Goal: Answer question/provide support: Share knowledge or assist other users

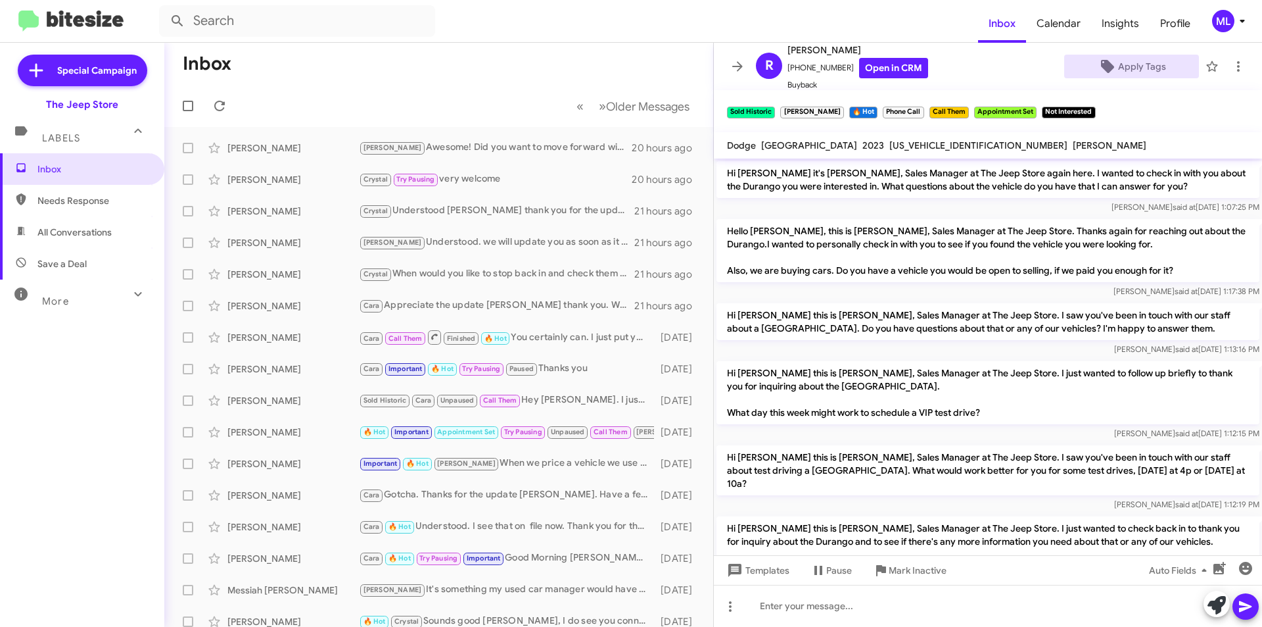
scroll to position [688, 0]
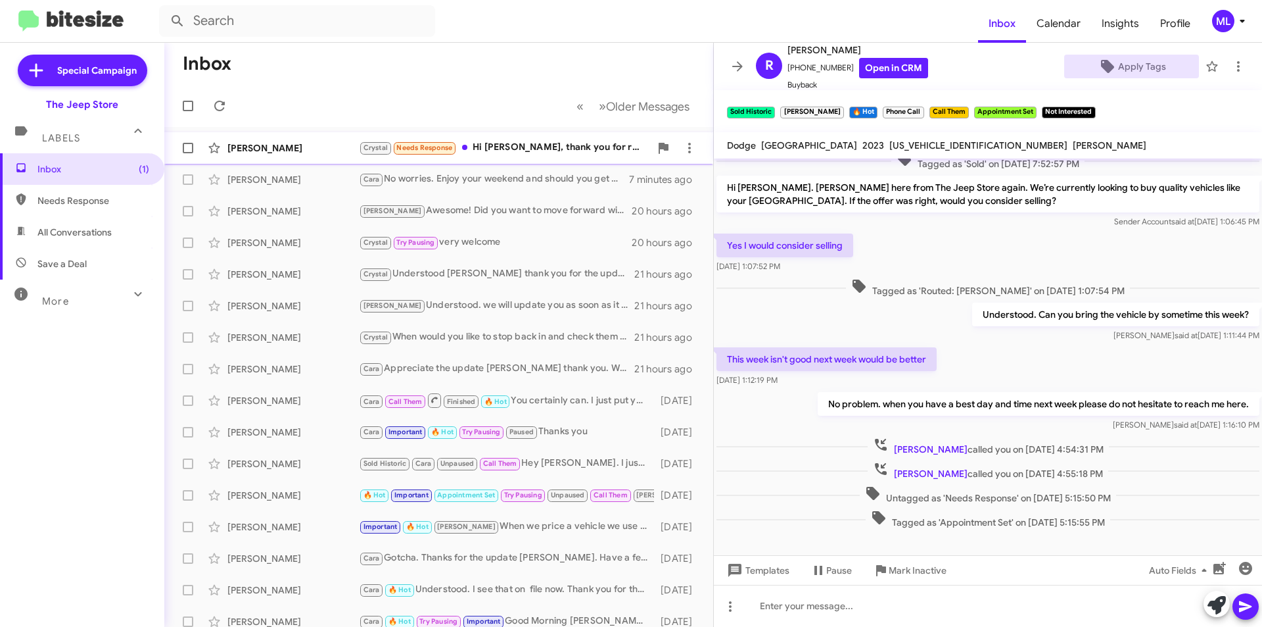
click at [506, 148] on div "Crystal Needs Response Hi [PERSON_NAME], thank you for reaching out and sorry f…" at bounding box center [504, 147] width 291 height 15
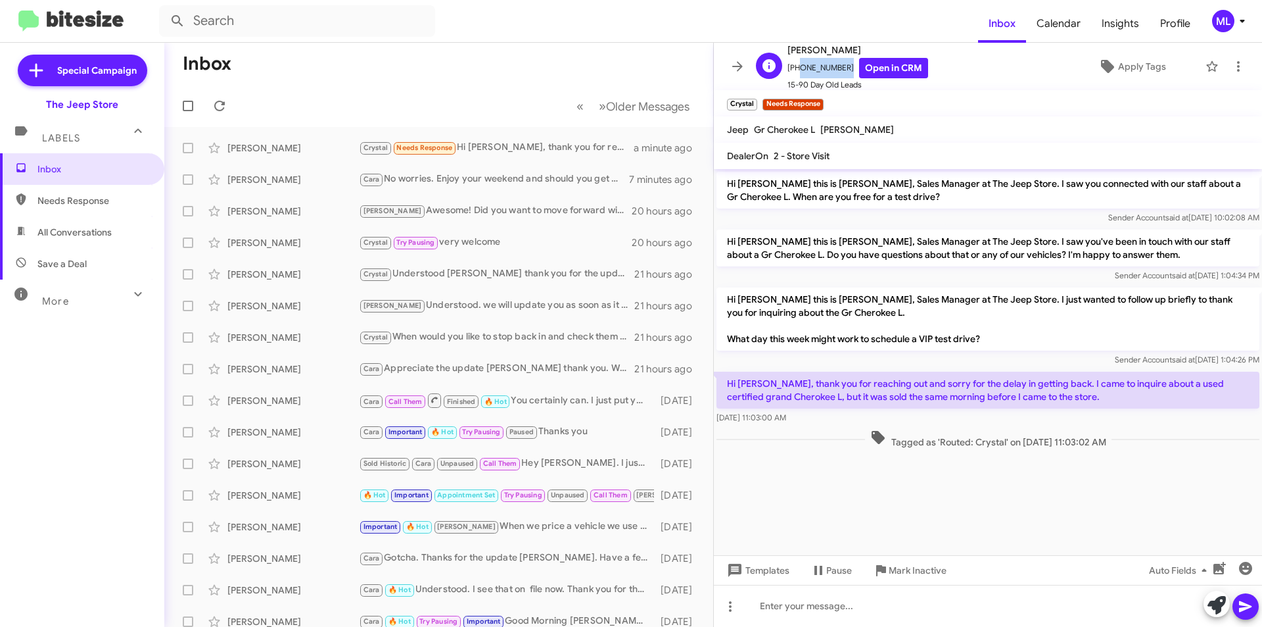
drag, startPoint x: 842, startPoint y: 70, endPoint x: 794, endPoint y: 72, distance: 48.7
click at [794, 72] on span "[PHONE_NUMBER] Open in CRM" at bounding box center [858, 68] width 141 height 20
copy span "2012859344"
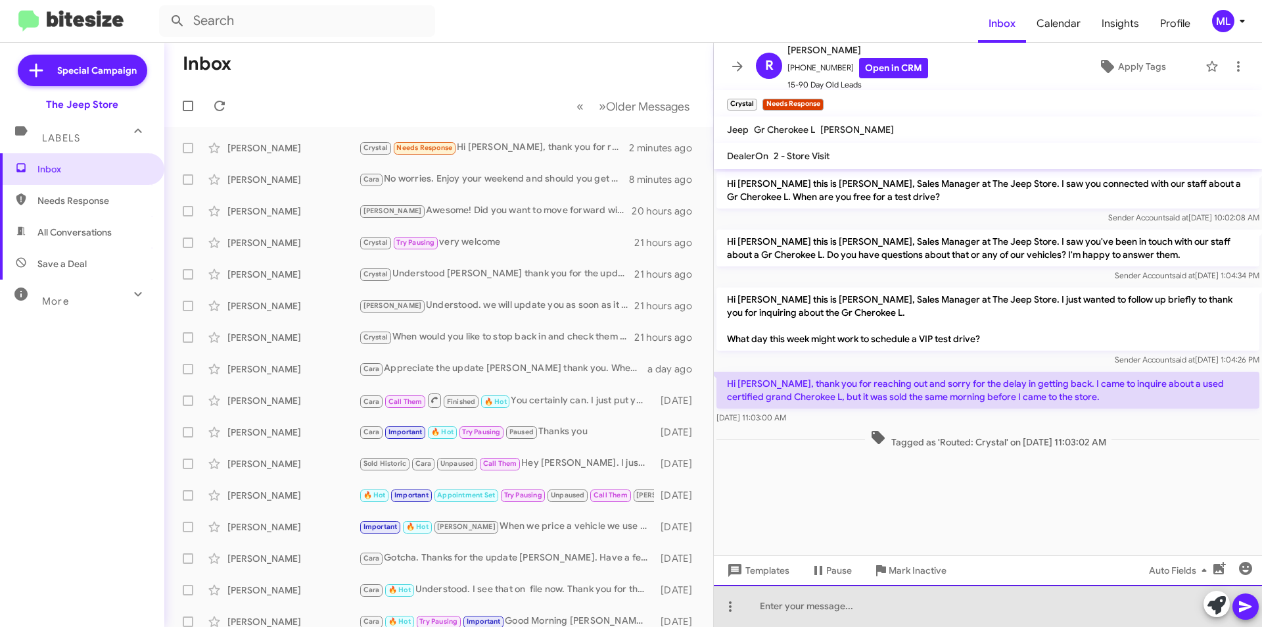
click at [806, 611] on div at bounding box center [988, 605] width 548 height 42
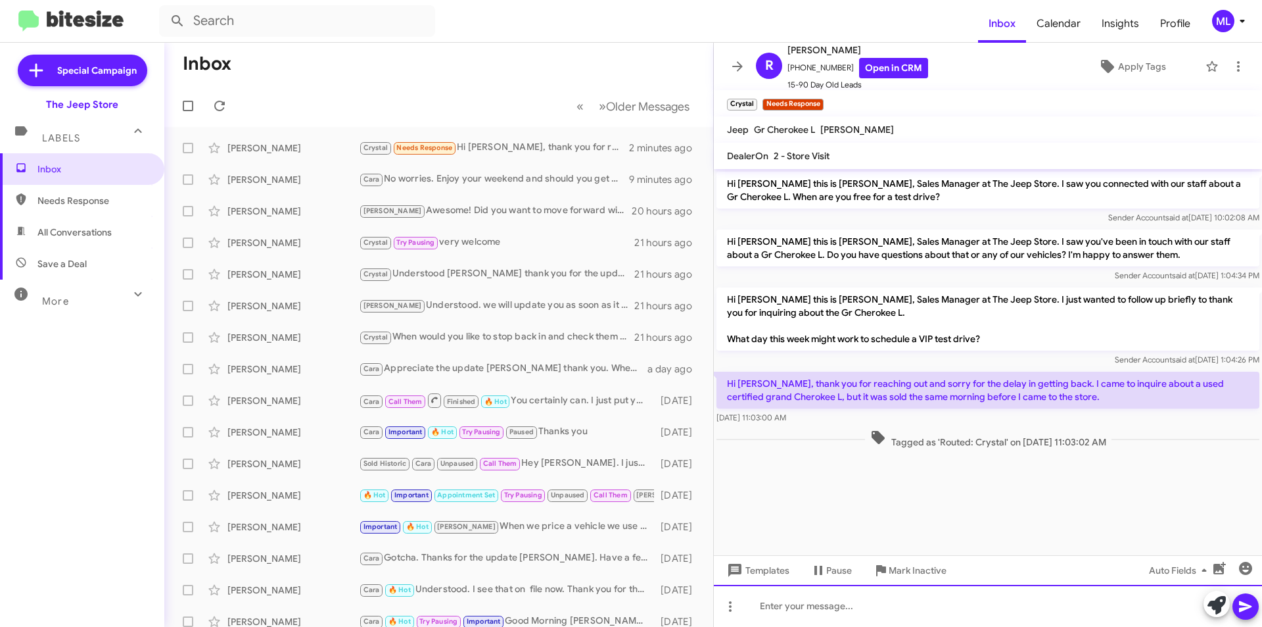
click at [769, 611] on div at bounding box center [988, 605] width 548 height 42
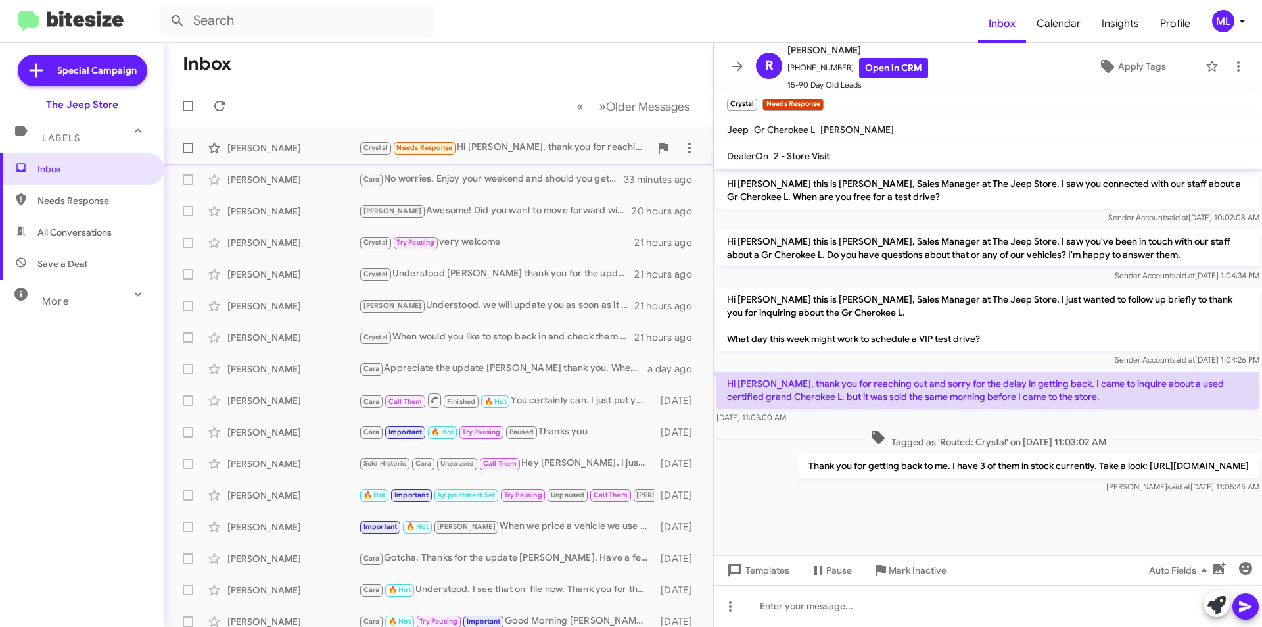
click at [520, 147] on div "Crystal Needs Response Hi [PERSON_NAME], thank you for reaching out and sorry f…" at bounding box center [504, 147] width 291 height 15
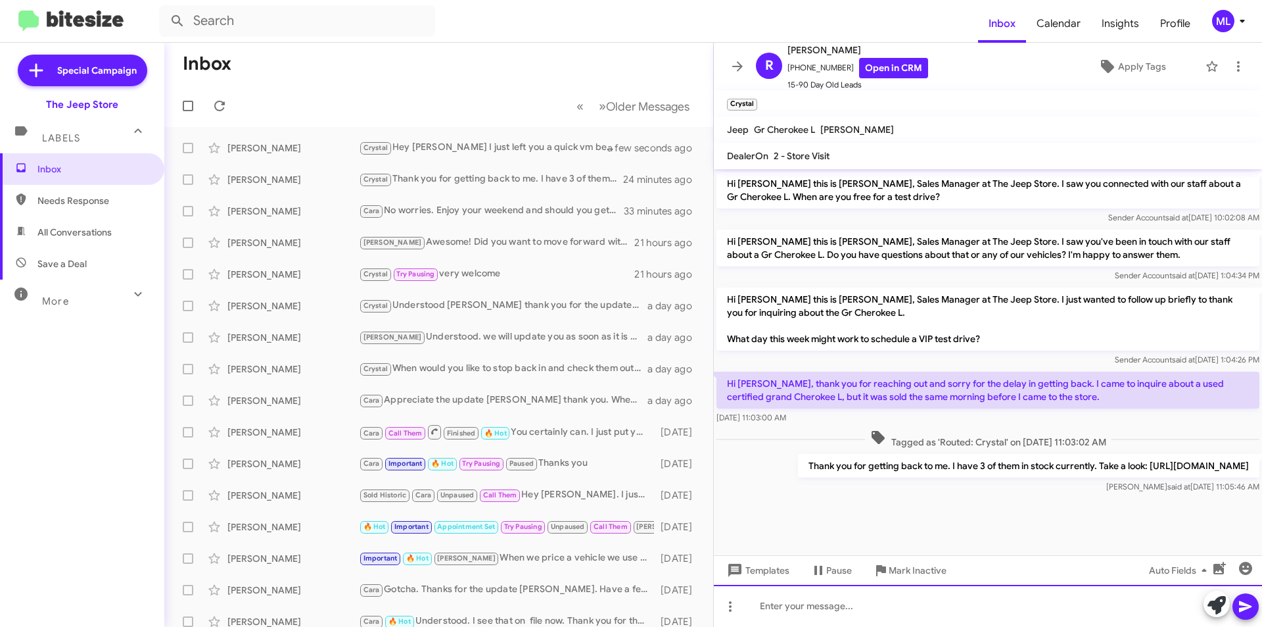
click at [879, 609] on div at bounding box center [988, 605] width 548 height 42
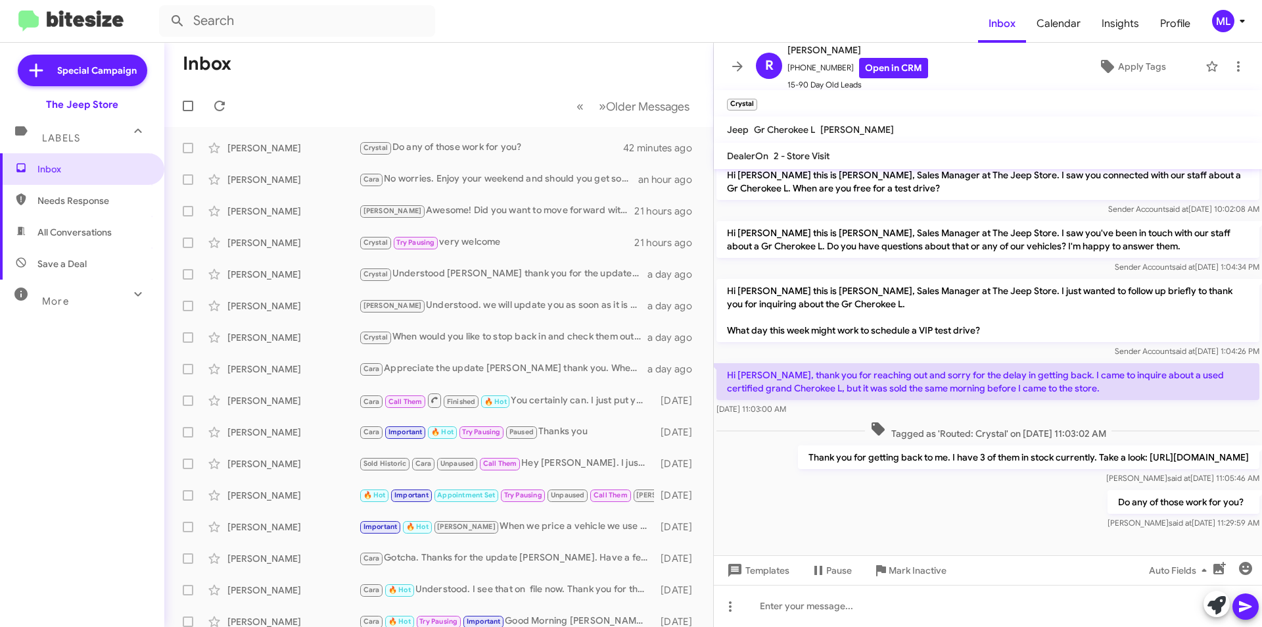
click at [56, 270] on span "Save a Deal" at bounding box center [61, 263] width 49 height 13
type input "in:not-interested"
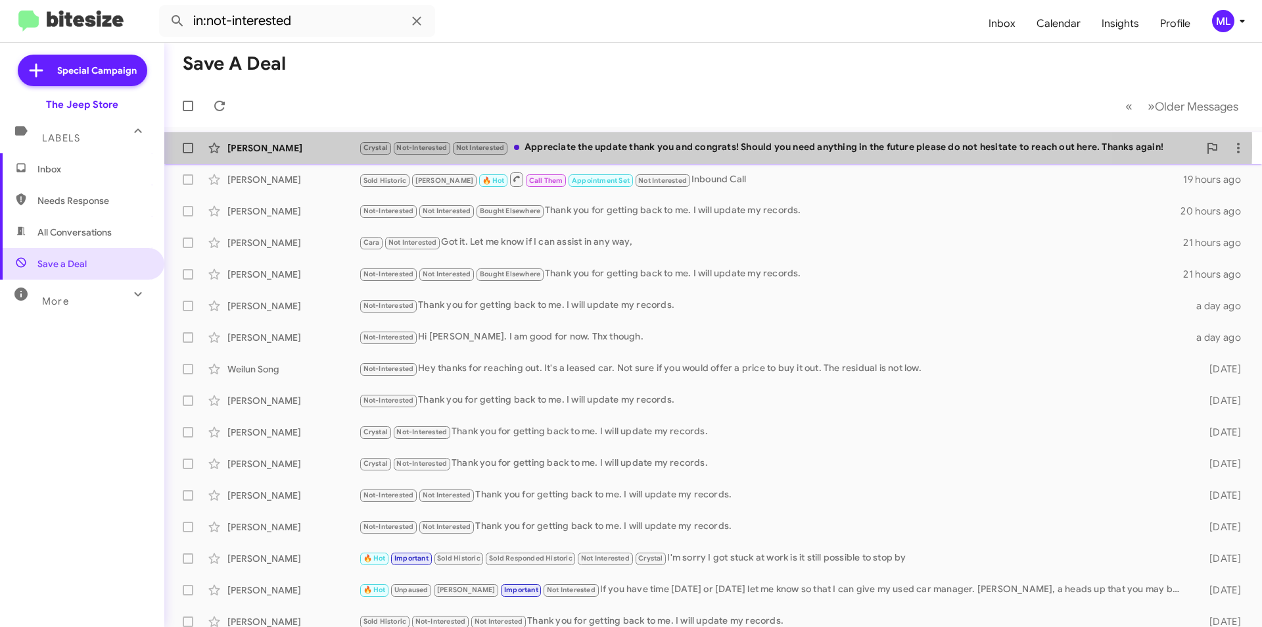
click at [598, 145] on div "Crystal Not-Interested Not Interested Appreciate the update thank you and congr…" at bounding box center [779, 147] width 840 height 15
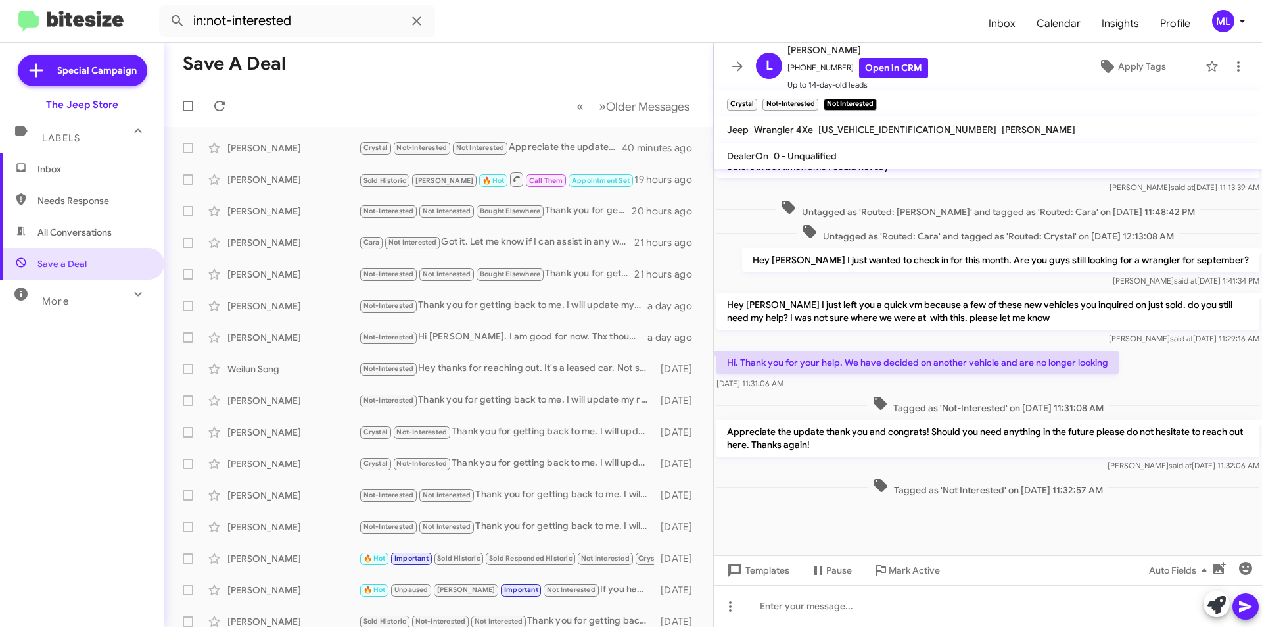
scroll to position [591, 0]
drag, startPoint x: 834, startPoint y: 70, endPoint x: 784, endPoint y: 68, distance: 50.0
click at [784, 68] on div "L Lindsay Flanagan +12015195898 Open in CRM Up to 14-day-old leads" at bounding box center [840, 66] width 178 height 49
click at [801, 68] on span "+12015195898 Open in CRM" at bounding box center [858, 68] width 141 height 20
drag, startPoint x: 838, startPoint y: 67, endPoint x: 797, endPoint y: 65, distance: 40.8
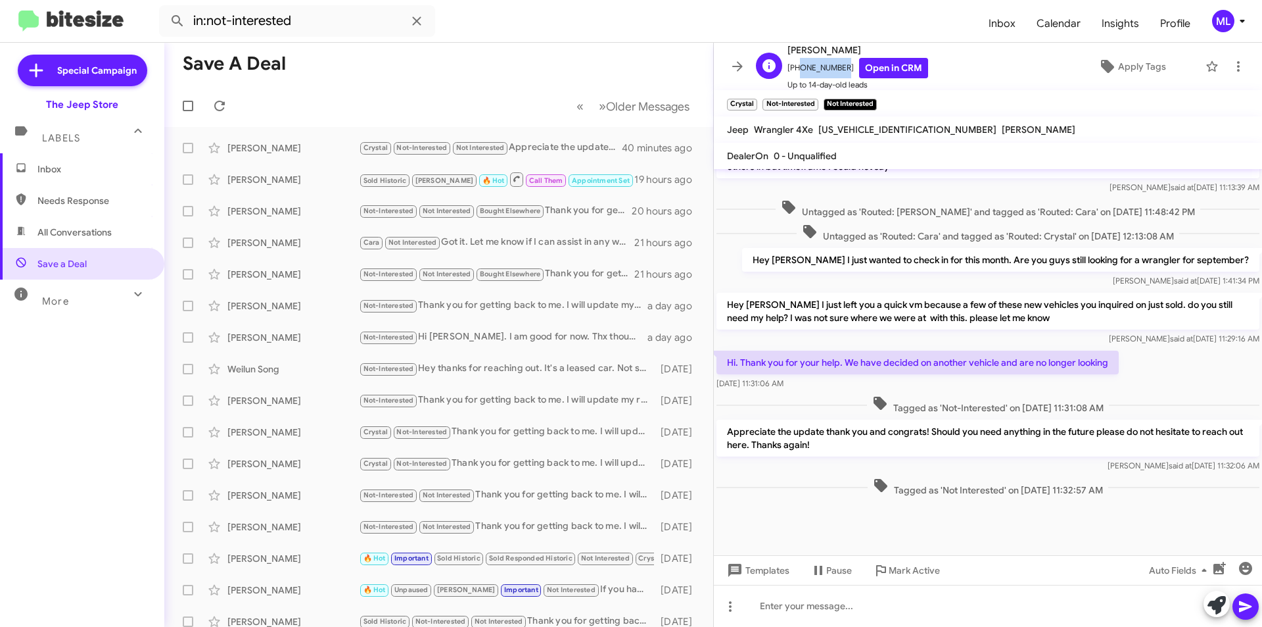
click at [797, 65] on span "+12015195898 Open in CRM" at bounding box center [858, 68] width 141 height 20
copy span "2015195898"
click at [62, 170] on span "Inbox" at bounding box center [93, 168] width 112 height 13
